Goal: Task Accomplishment & Management: Complete application form

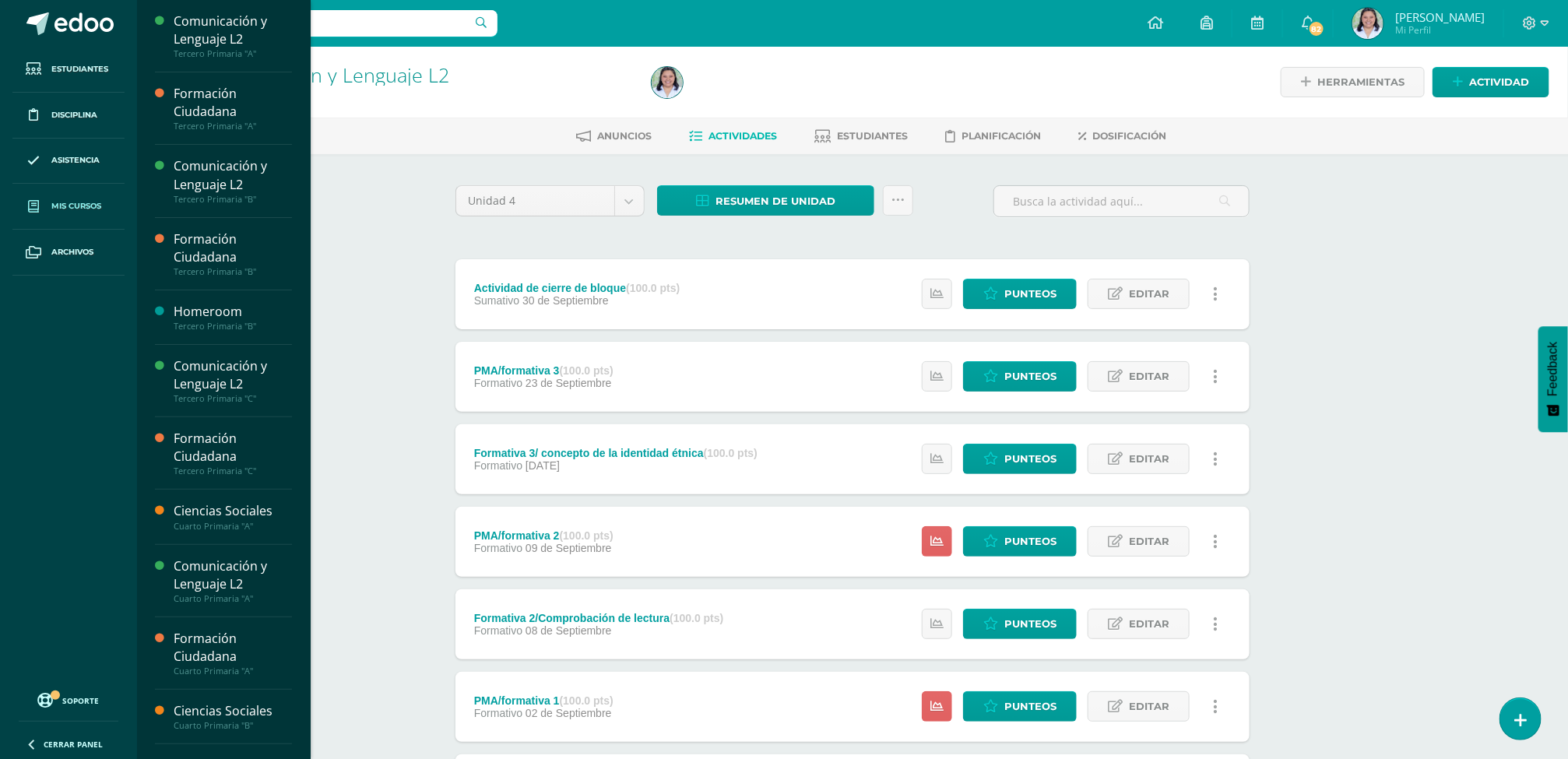
click at [52, 202] on span "Mis cursos" at bounding box center [75, 206] width 49 height 12
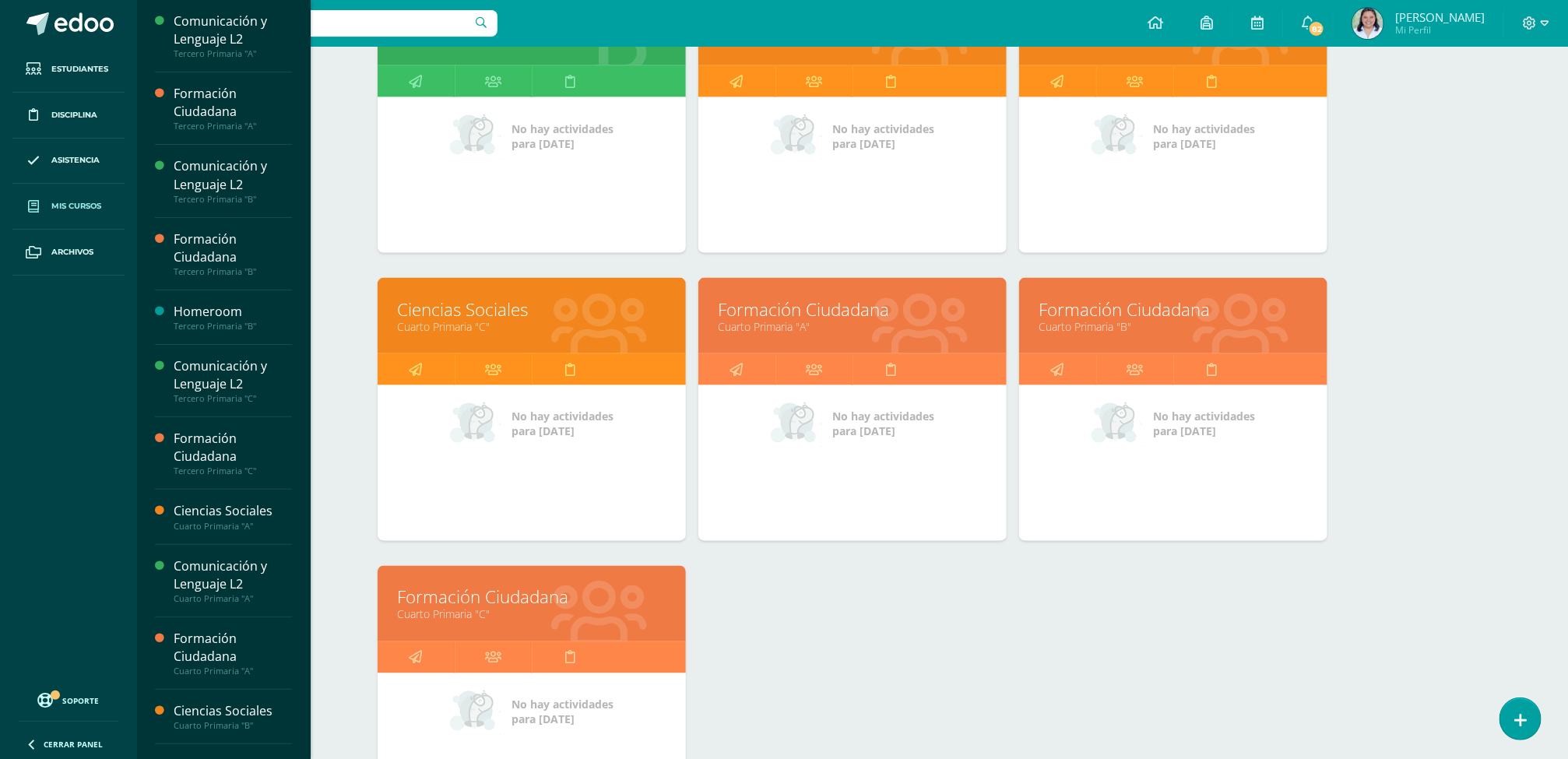
scroll to position [1217, 0]
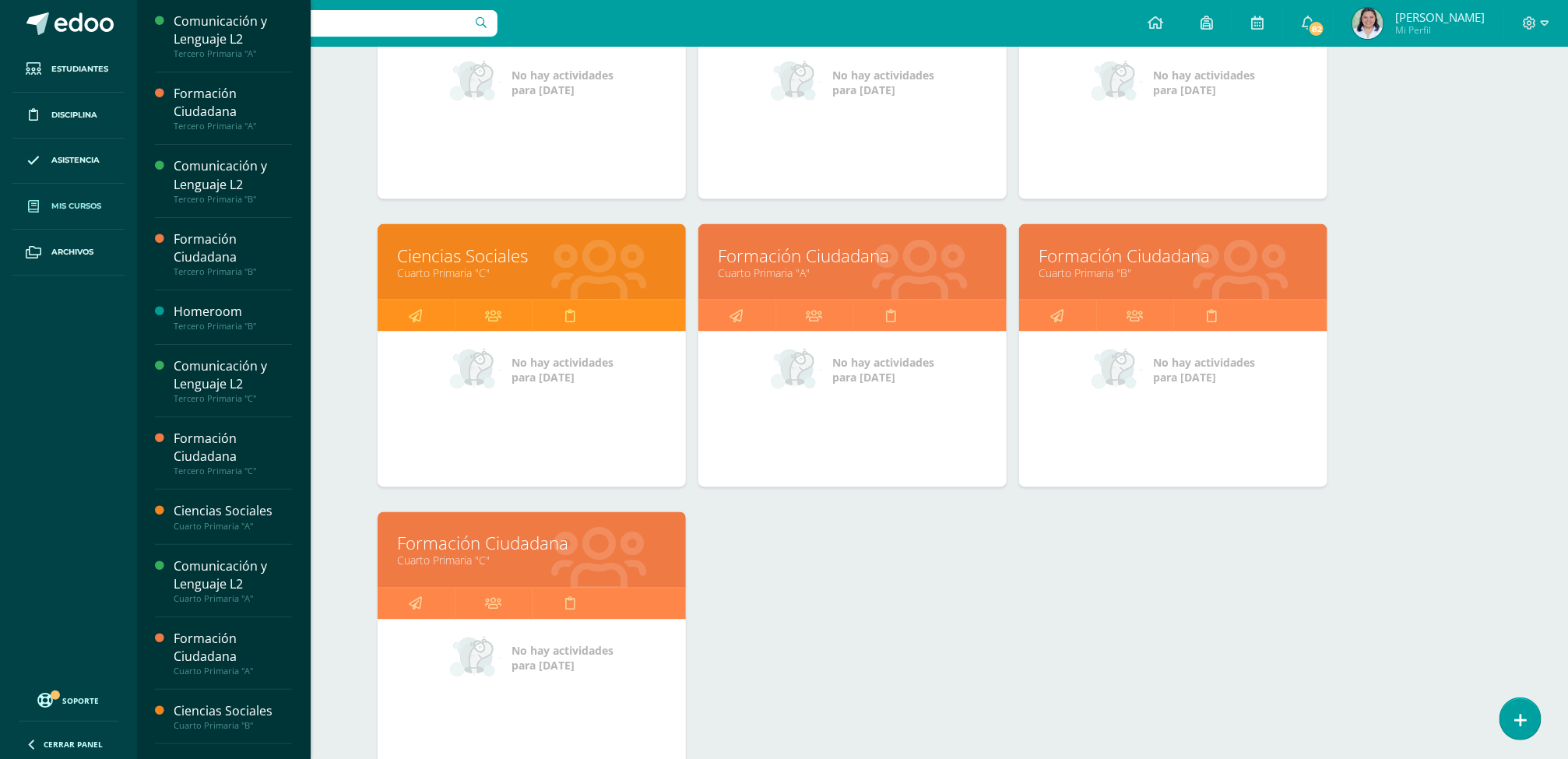
click at [829, 280] on link "Cuarto Primaria "A"" at bounding box center [852, 273] width 269 height 15
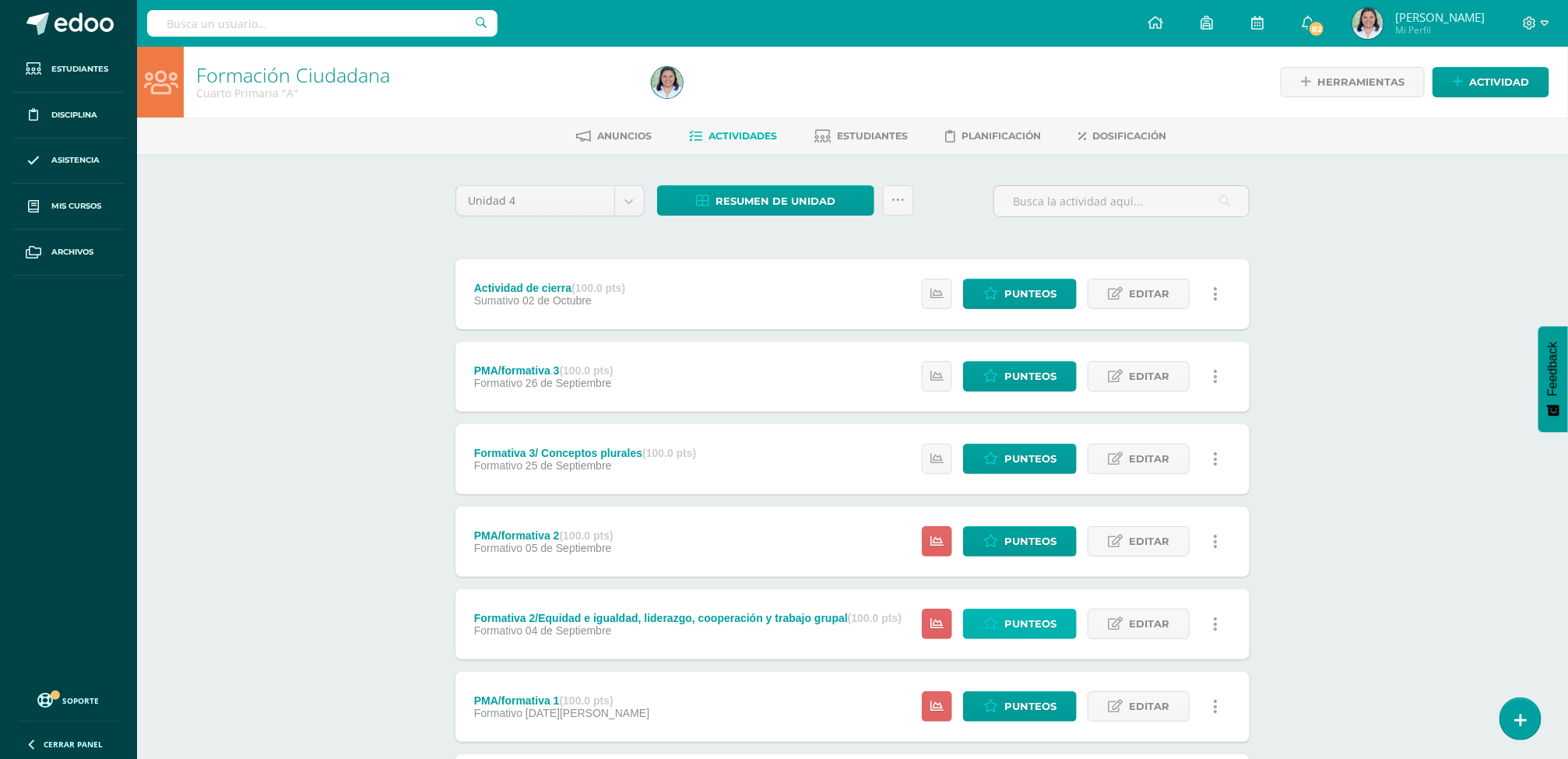
click at [1028, 615] on span "Punteos" at bounding box center [1030, 624] width 52 height 29
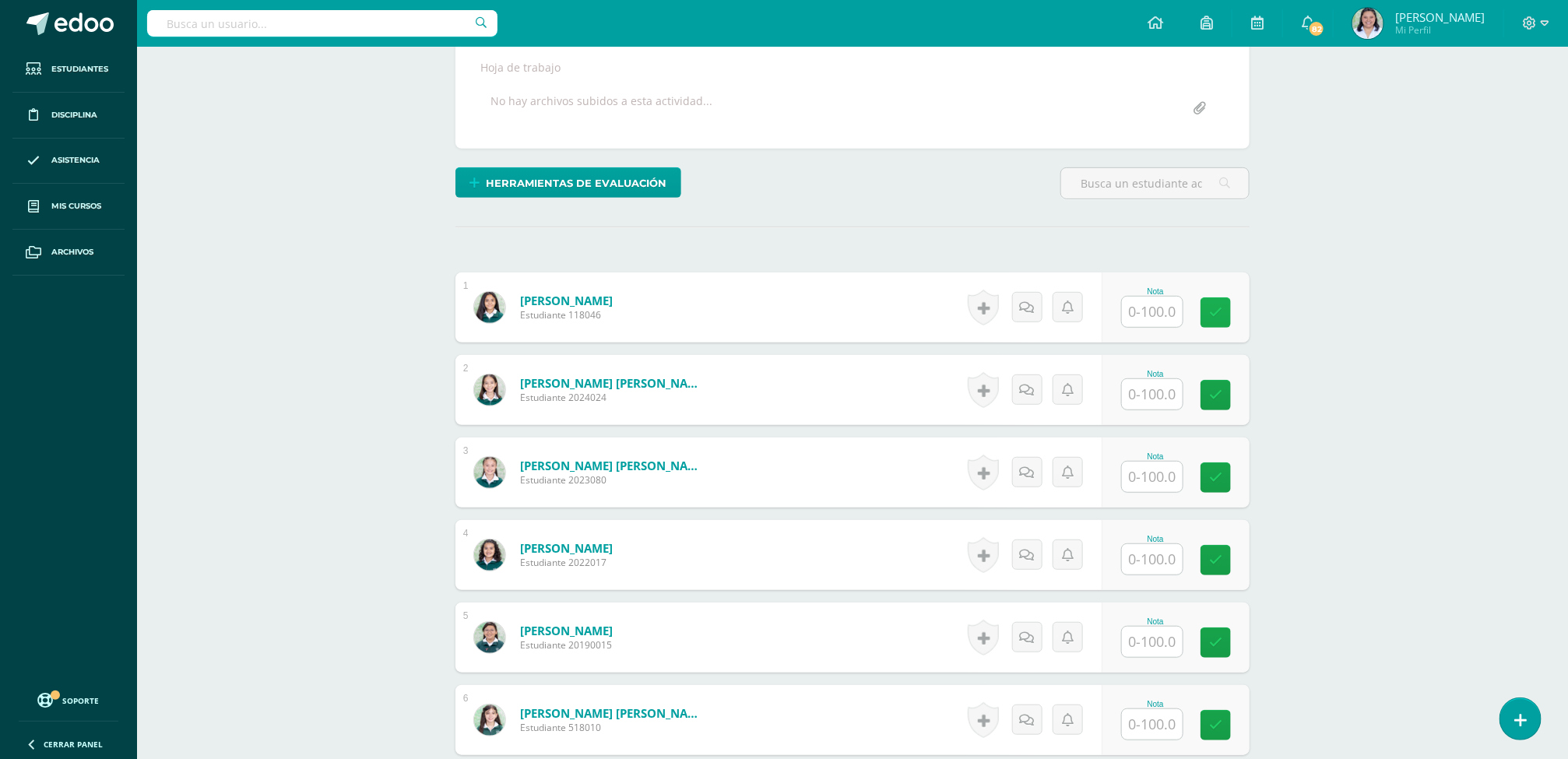
scroll to position [285, 0]
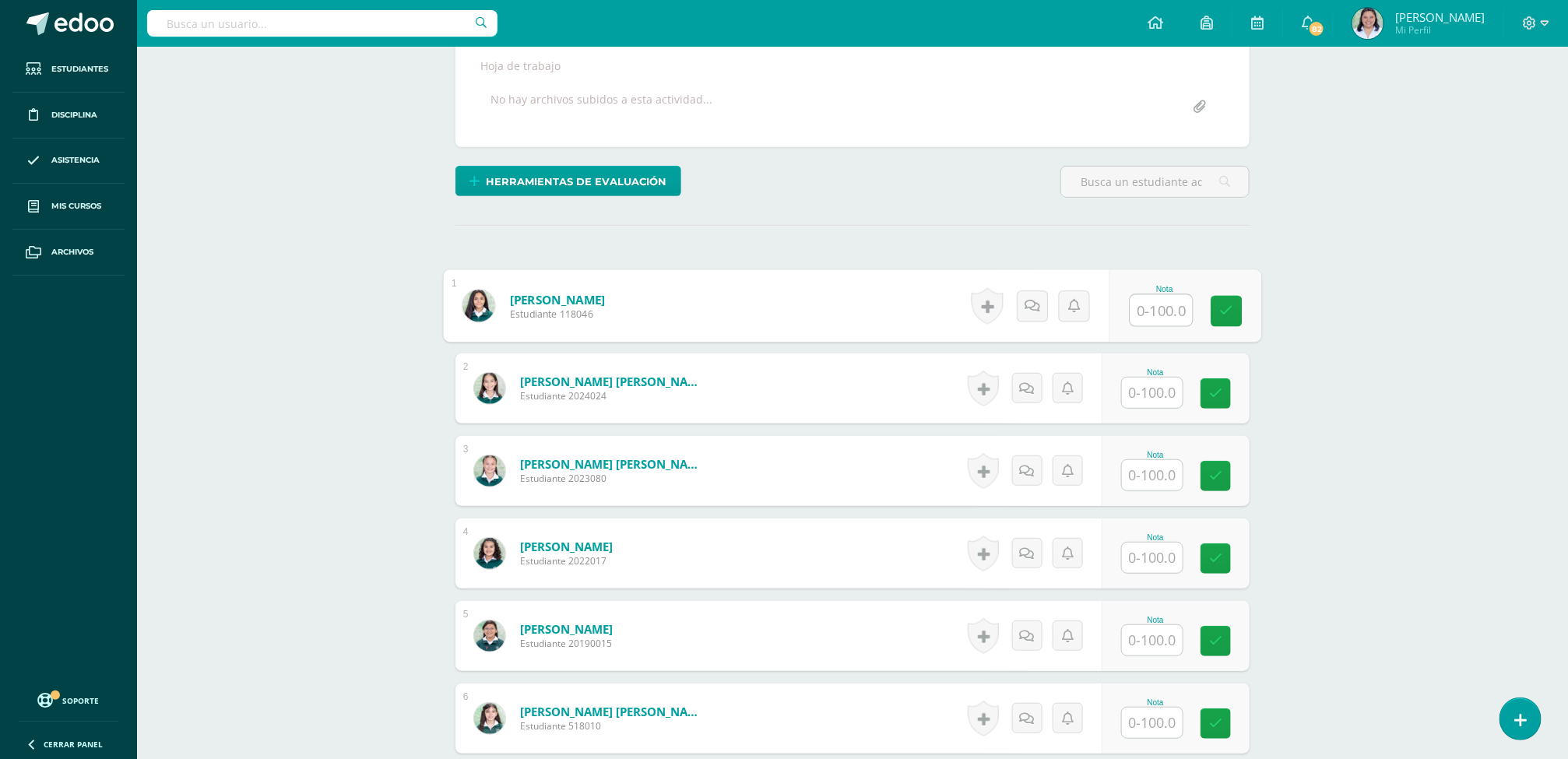
click at [1155, 306] on input "text" at bounding box center [1161, 310] width 62 height 31
type input "95"
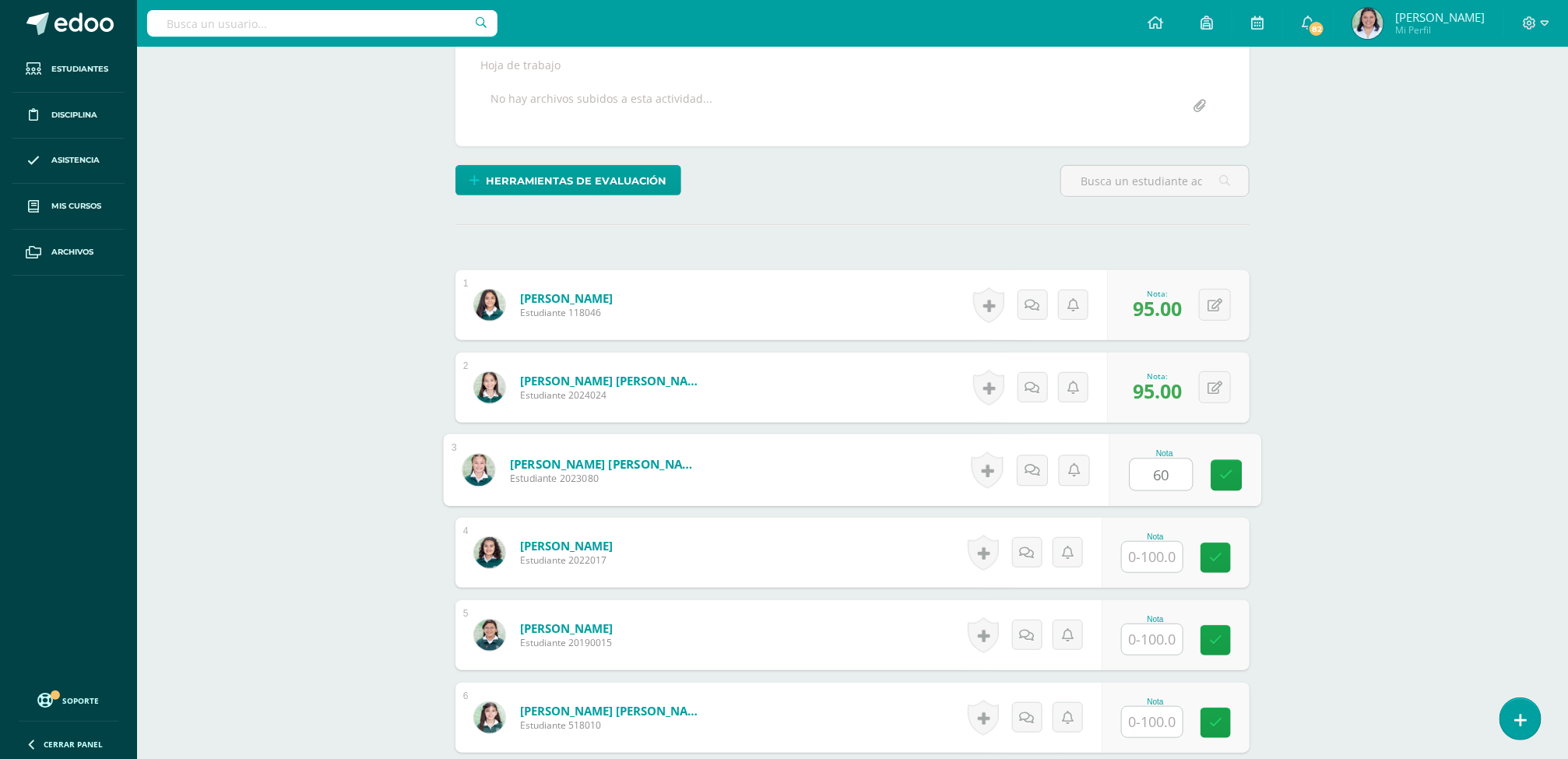
type input "60"
type input "90"
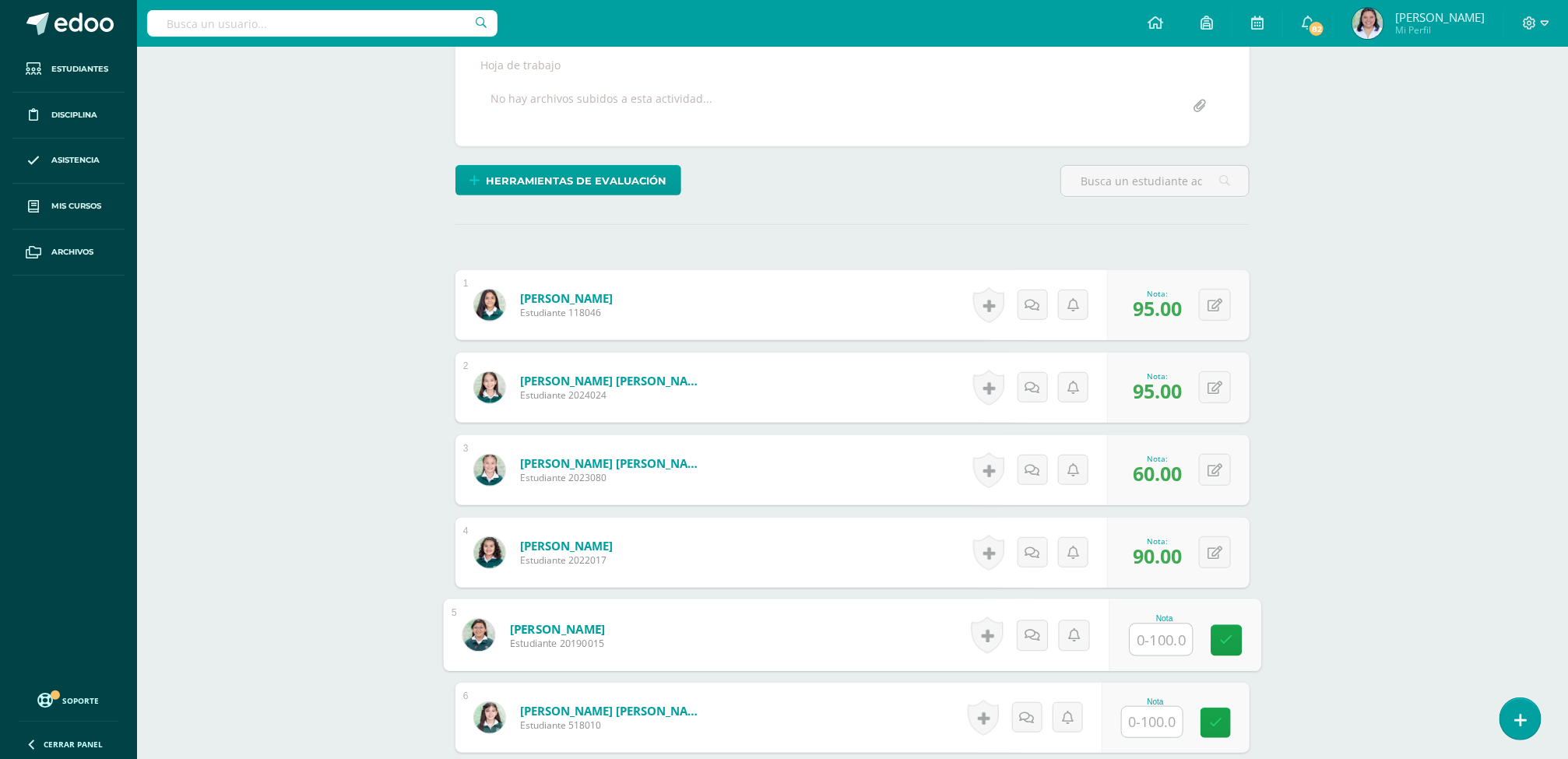
click at [1145, 722] on input "text" at bounding box center [1151, 721] width 61 height 30
type input "60"
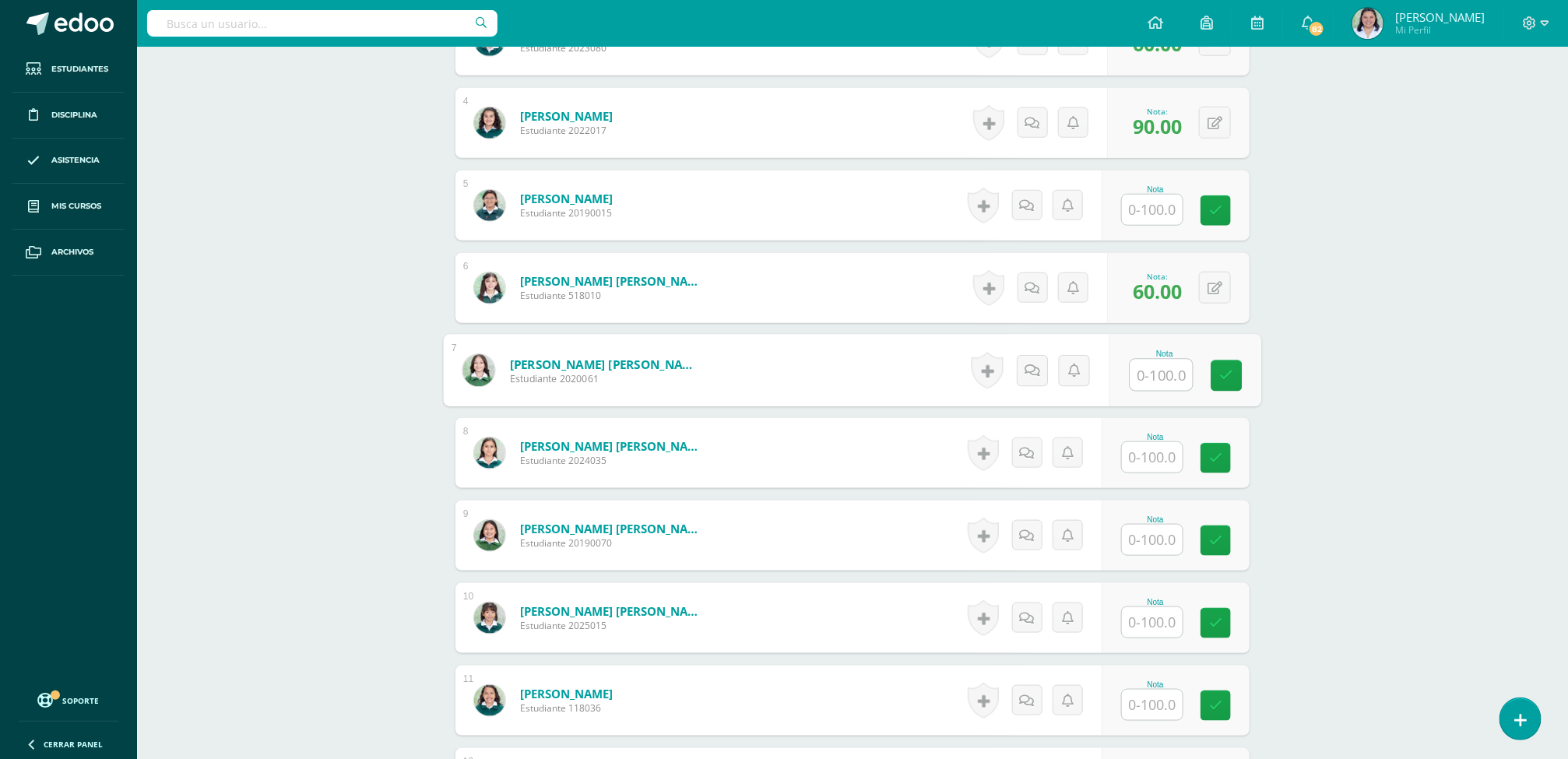
click at [1166, 461] on input "text" at bounding box center [1151, 457] width 61 height 30
type input "65"
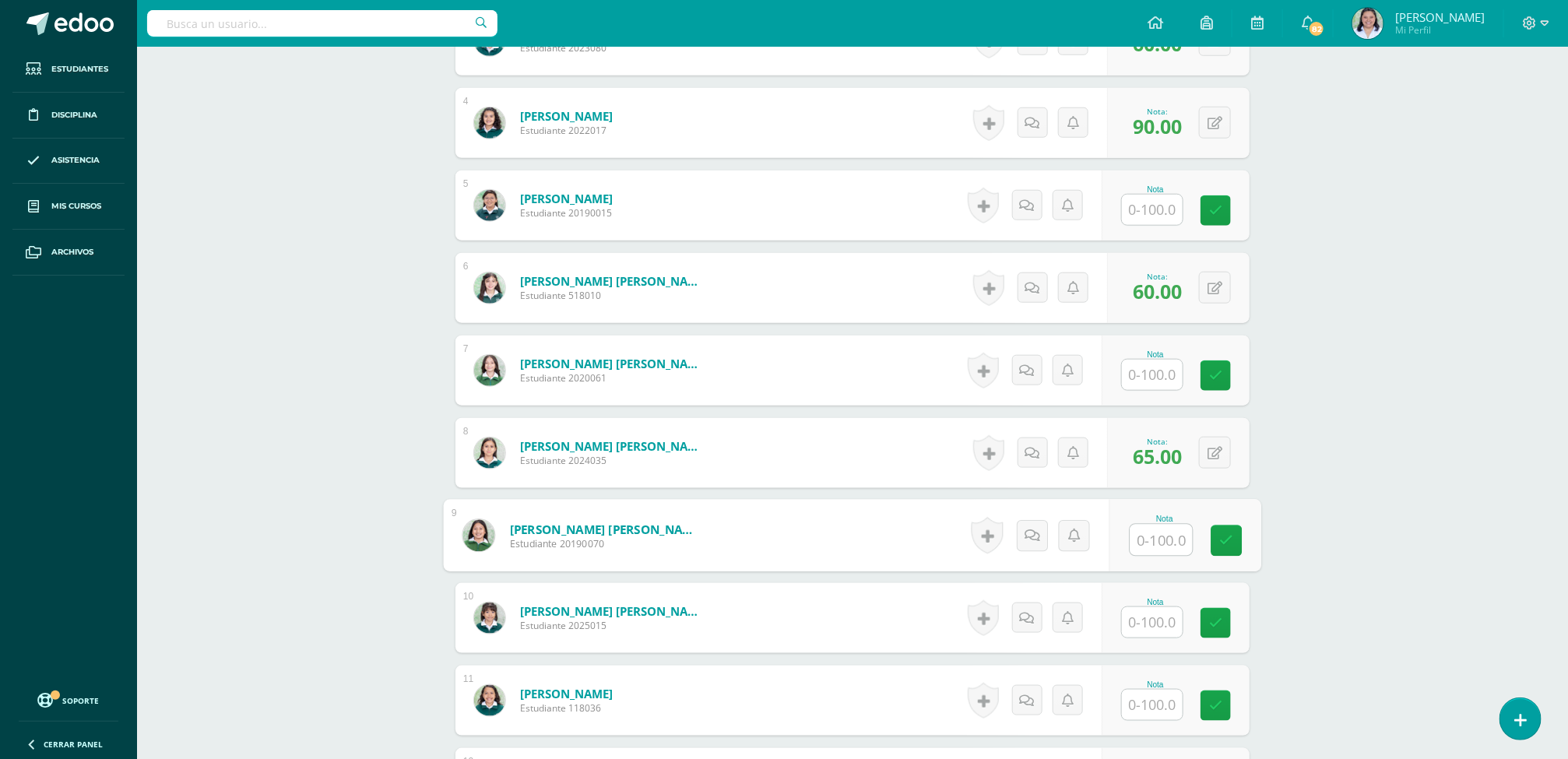
click at [1159, 624] on input "text" at bounding box center [1151, 621] width 61 height 30
type input "65"
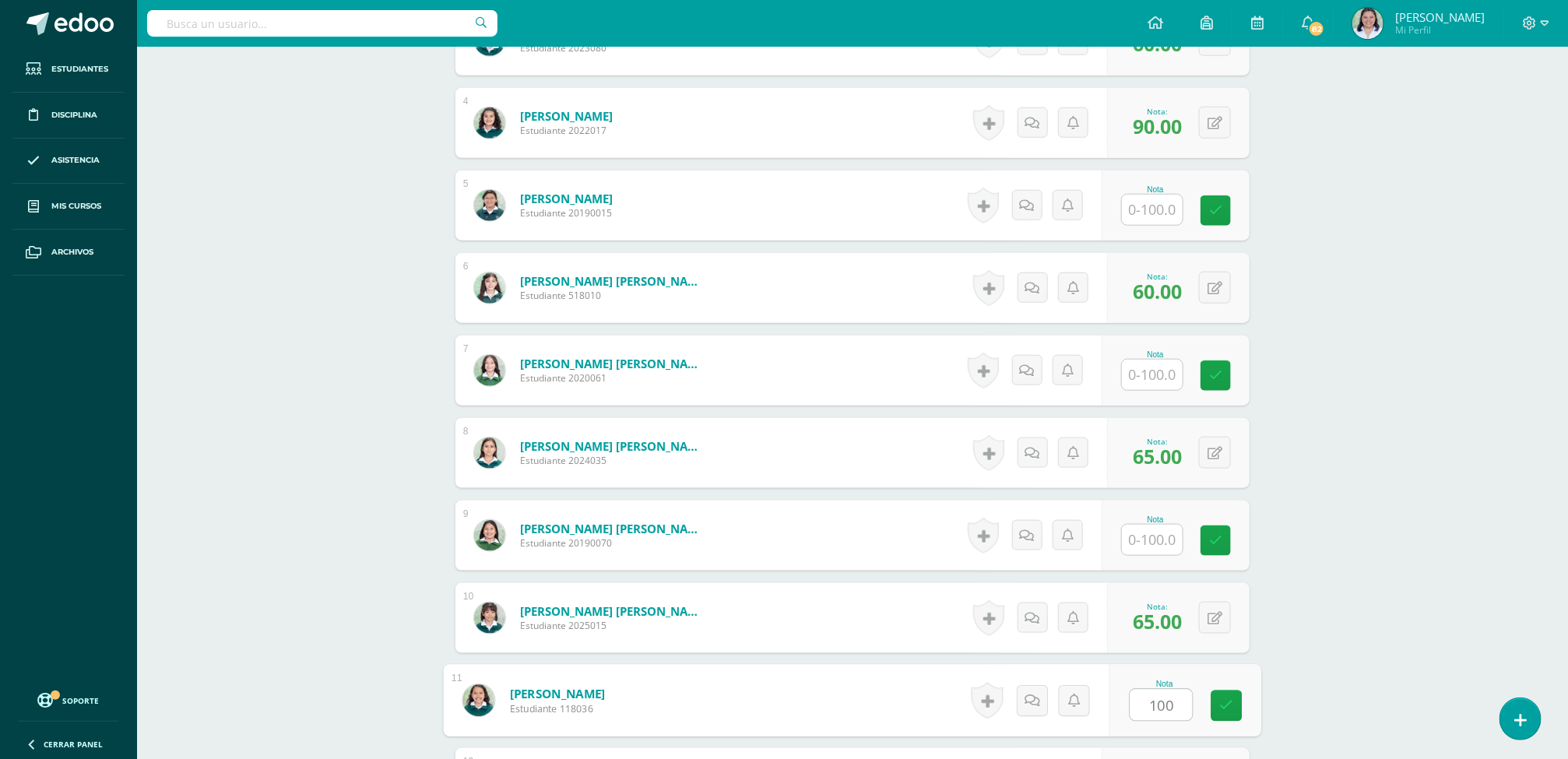
type input "100"
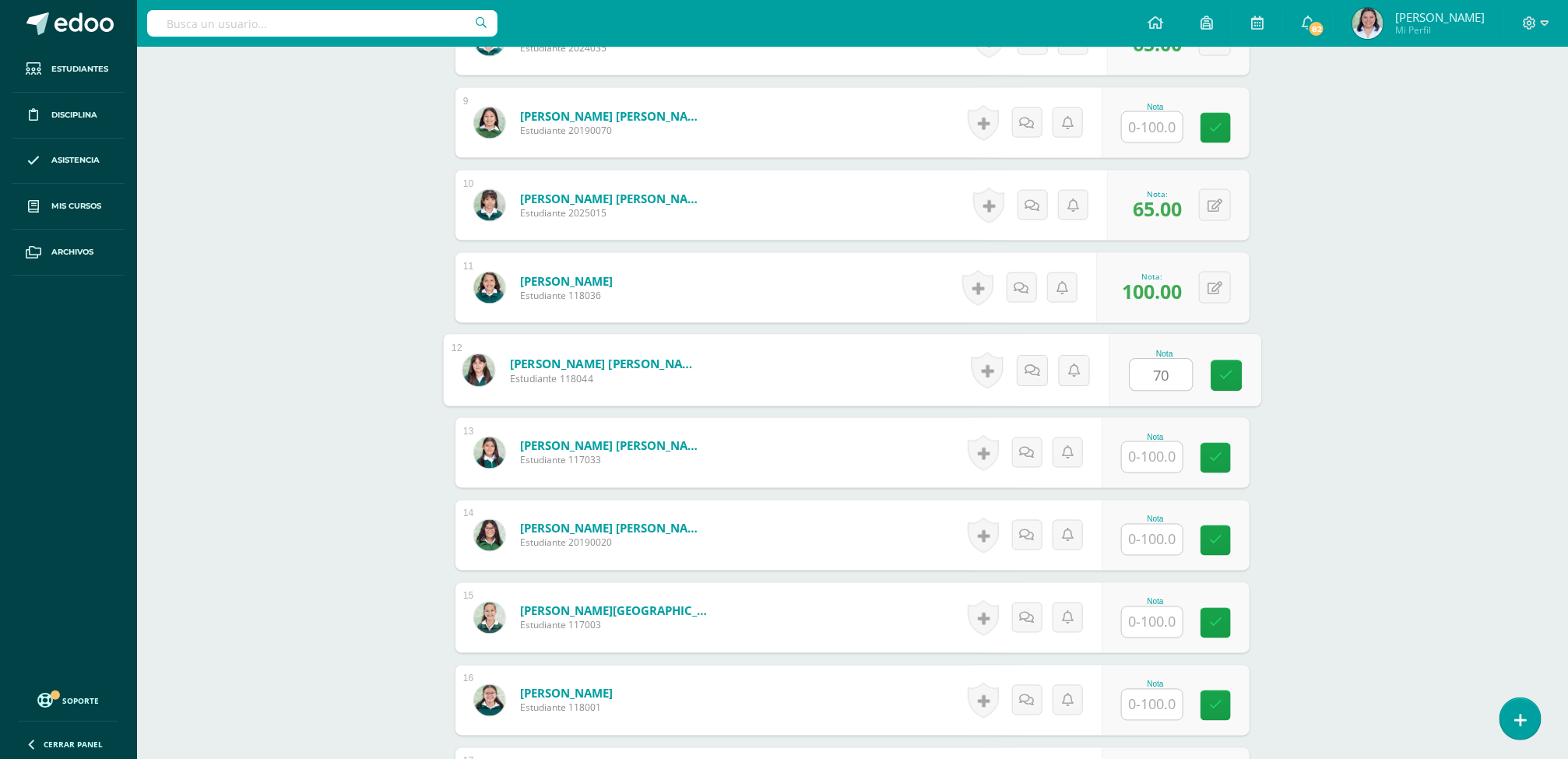
type input "70"
type input "99"
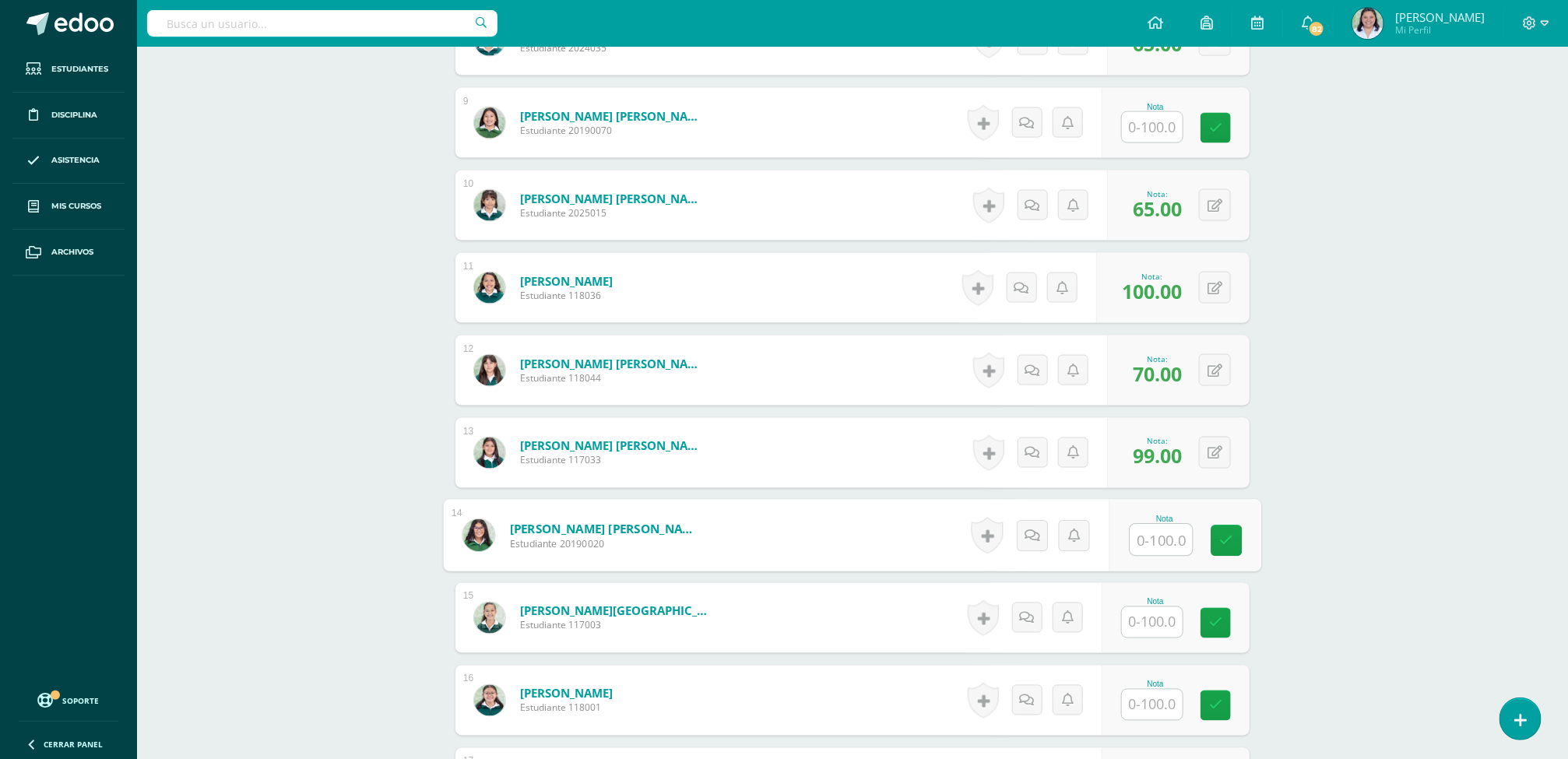
click at [1159, 624] on input "text" at bounding box center [1151, 621] width 61 height 30
type input "90"
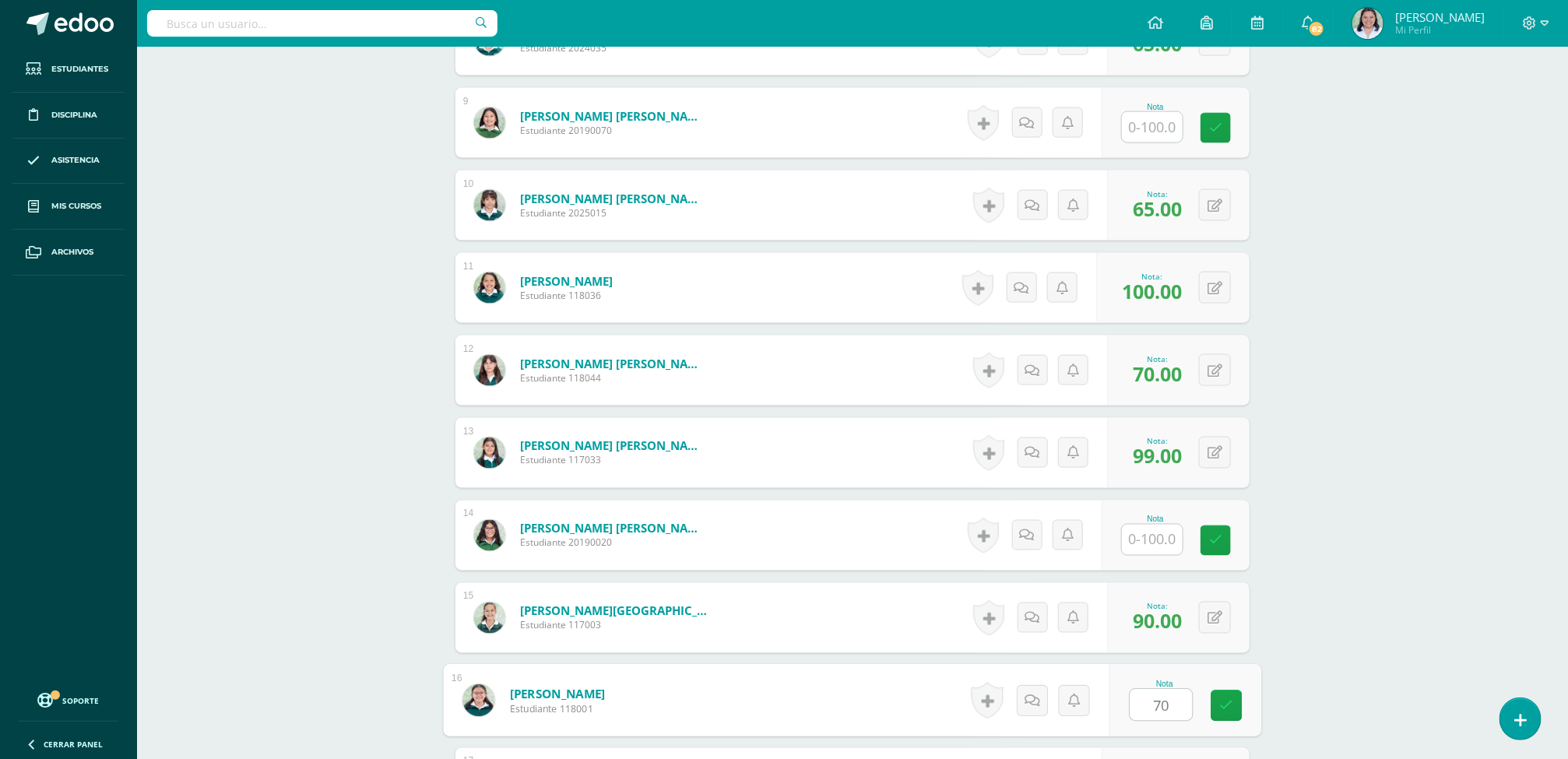
type input "70"
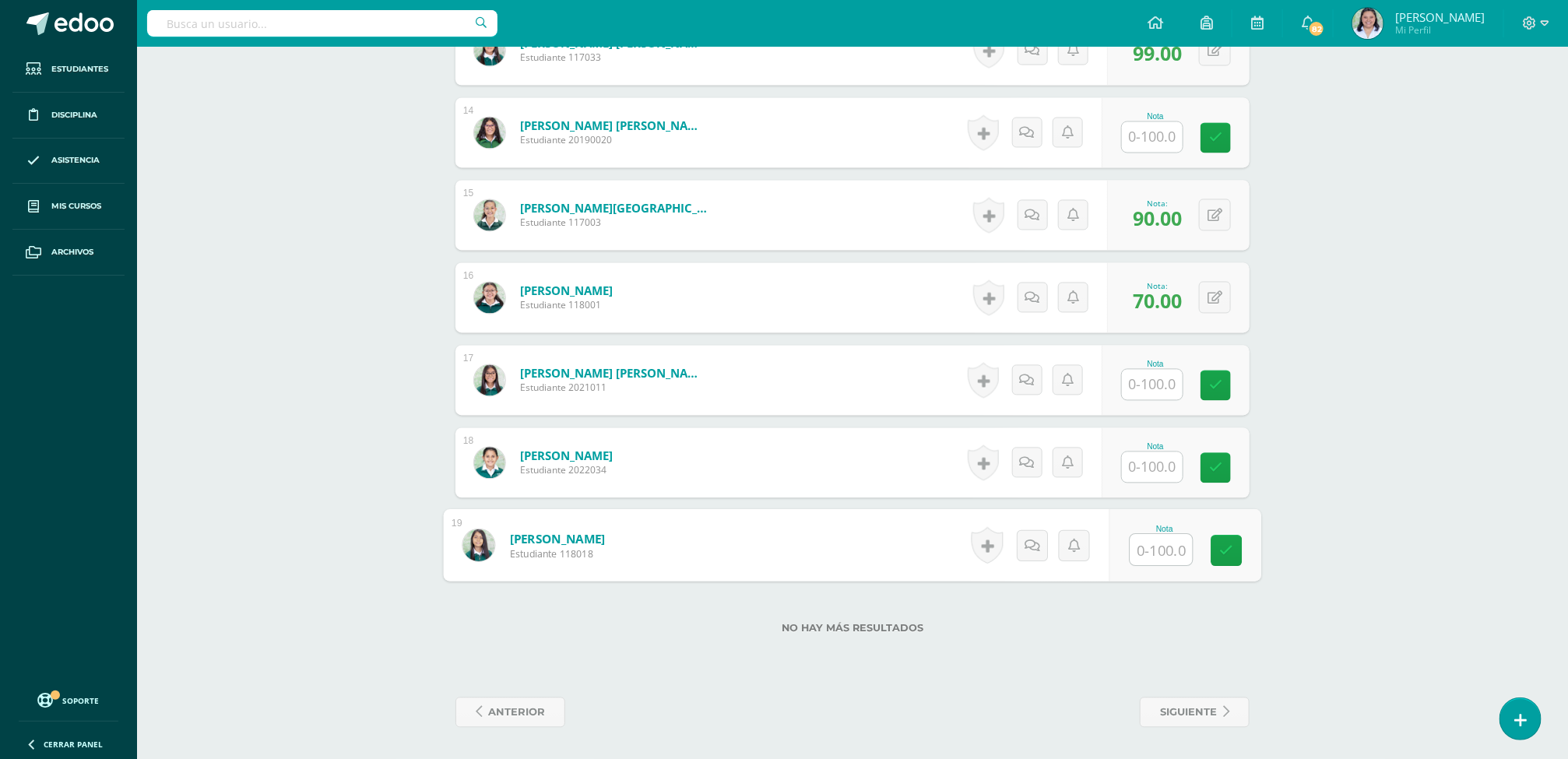
click at [1169, 544] on input "text" at bounding box center [1161, 550] width 62 height 31
type input "95"
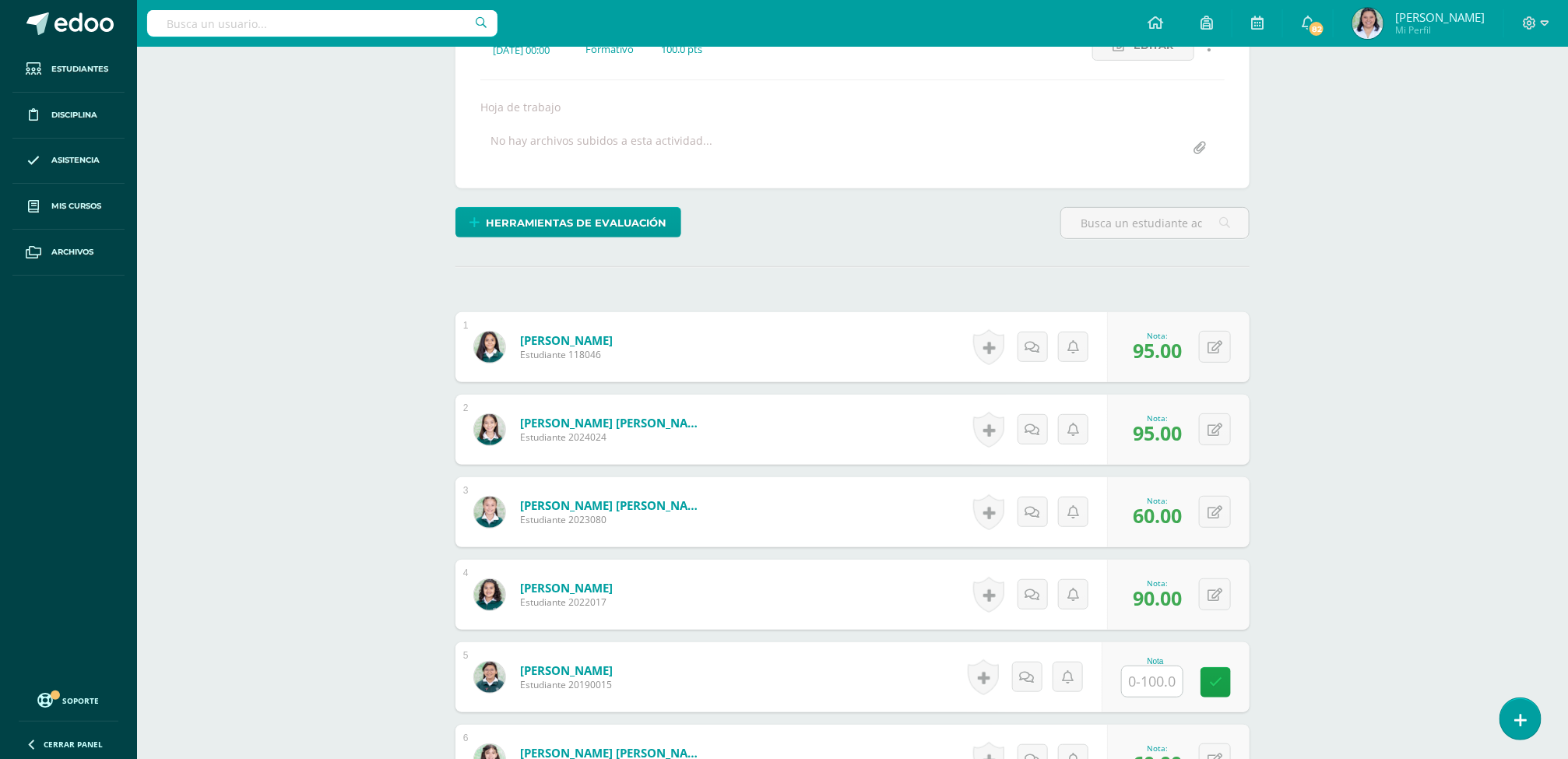
scroll to position [0, 0]
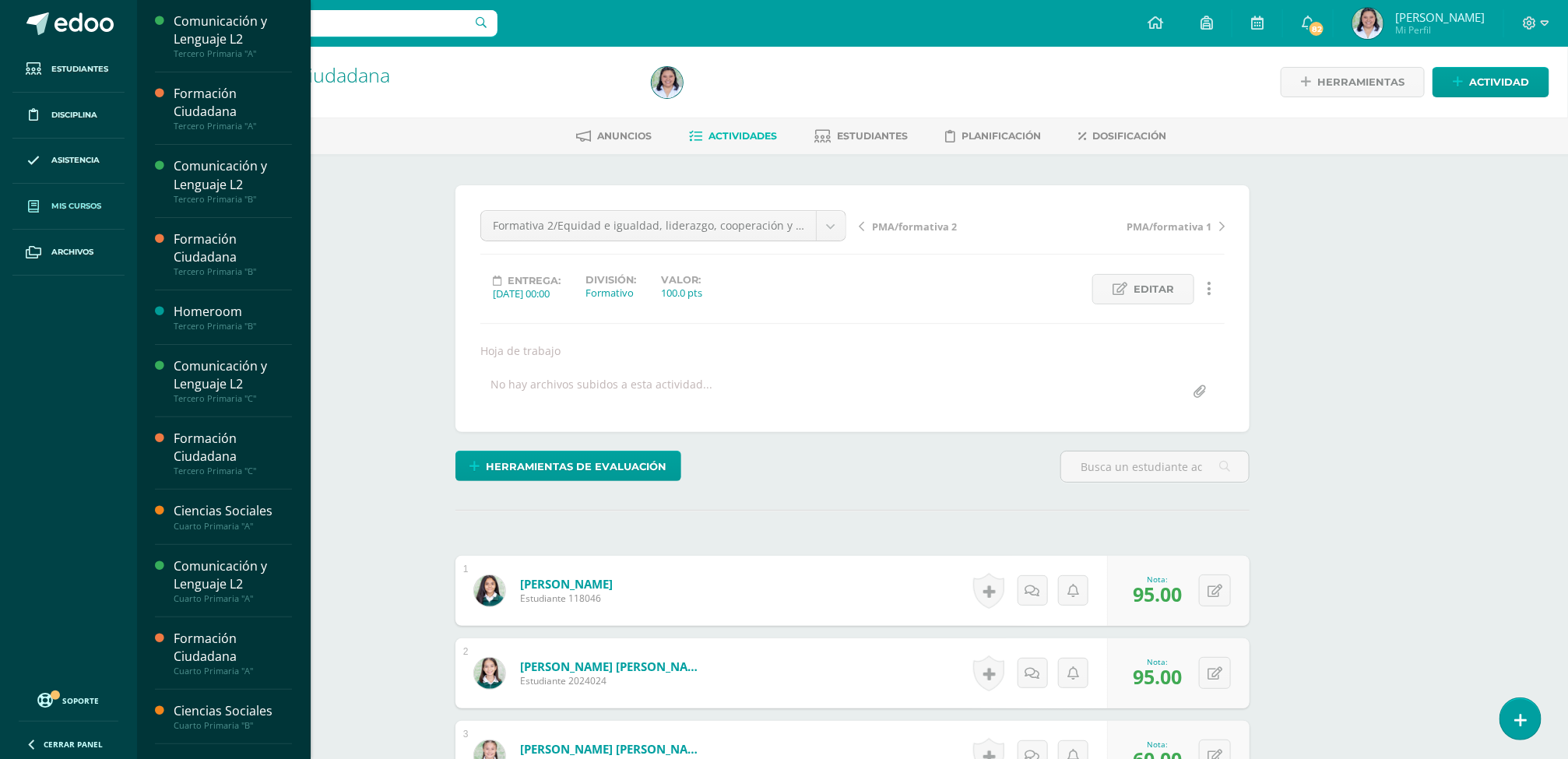
click at [66, 207] on span "Mis cursos" at bounding box center [75, 206] width 49 height 12
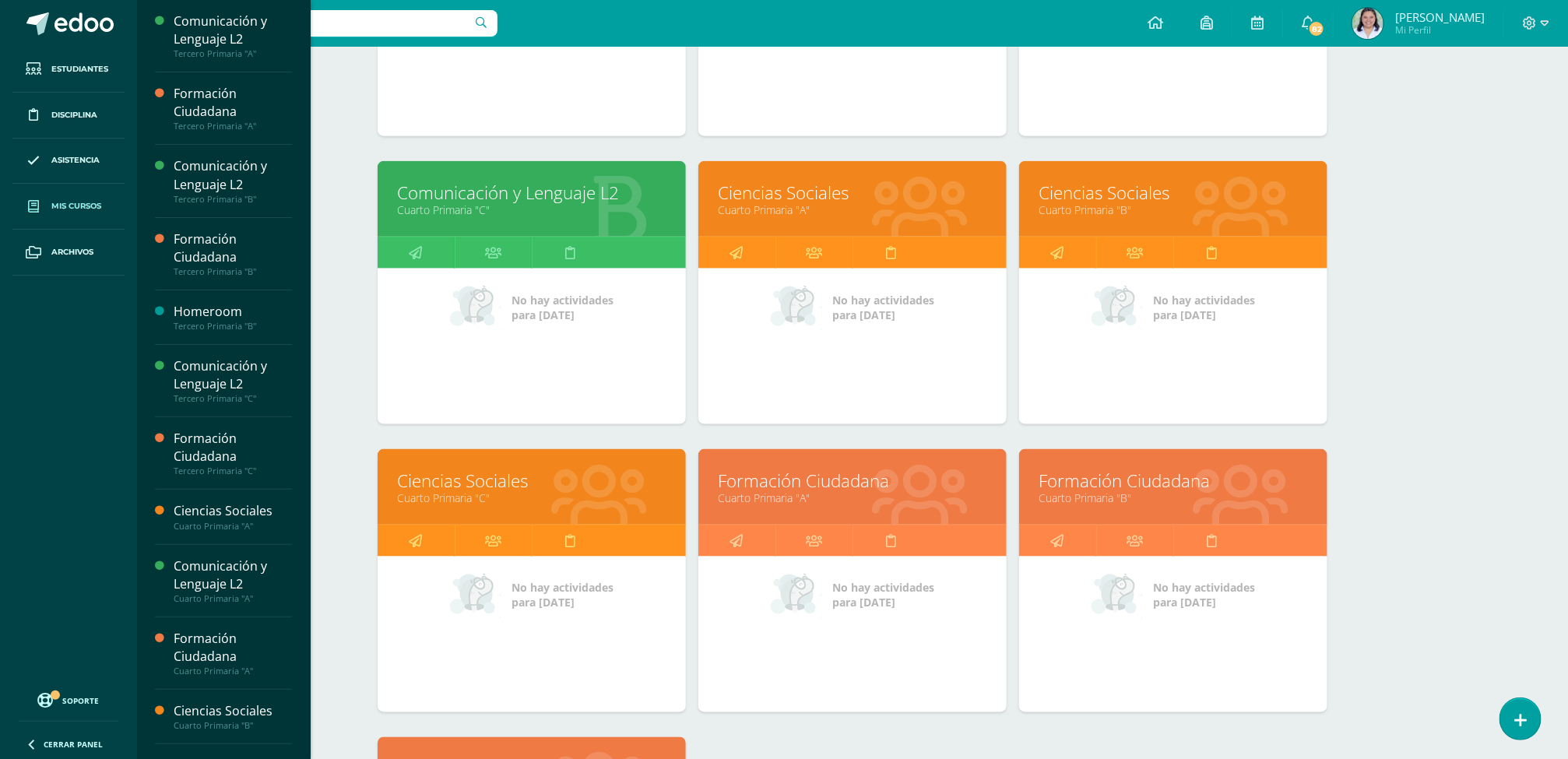
scroll to position [971, 0]
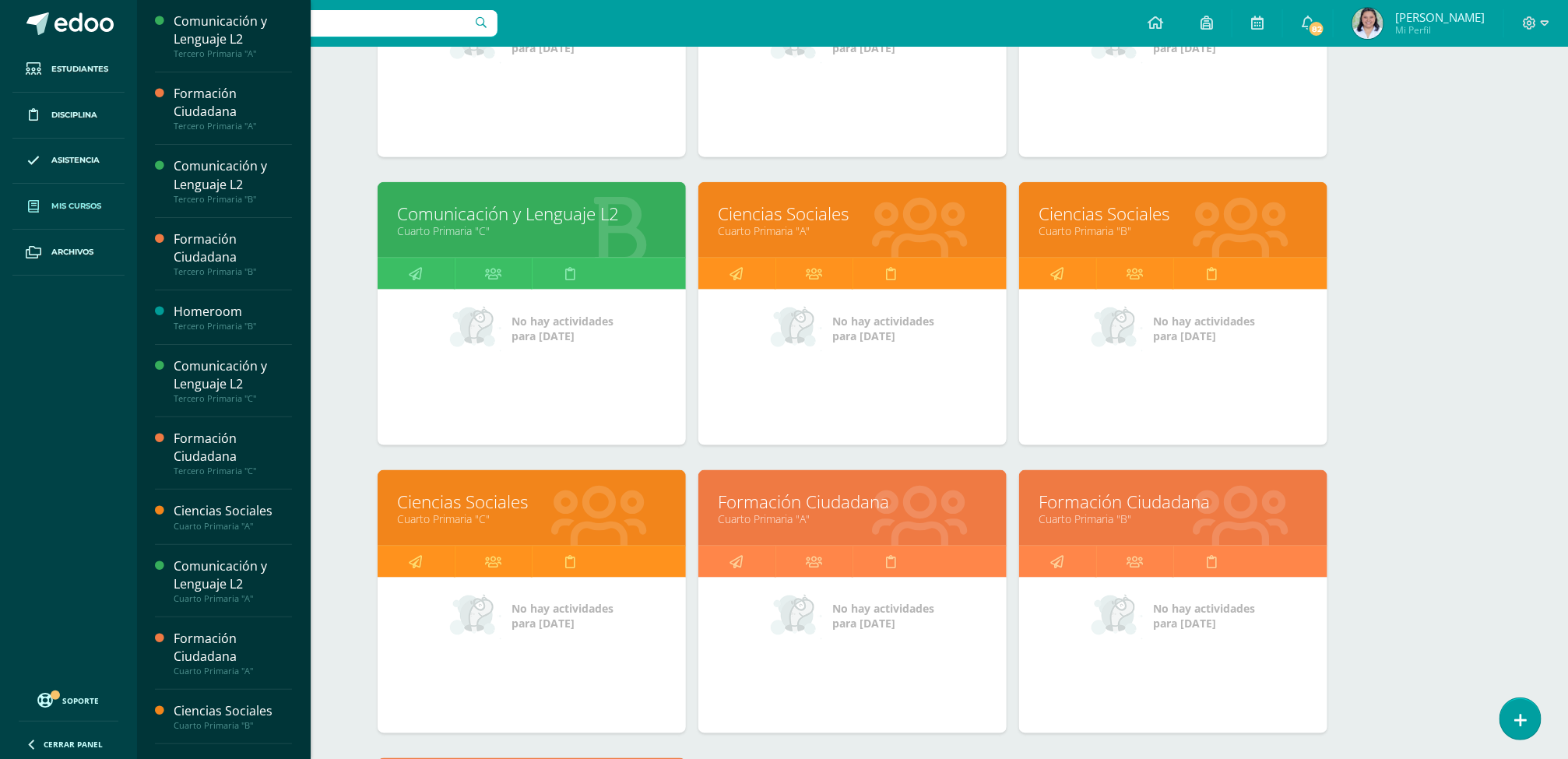
click at [1124, 498] on link "Formación Ciudadana" at bounding box center [1173, 501] width 269 height 24
